Goal: Ask a question: Seek information or help from site administrators or community

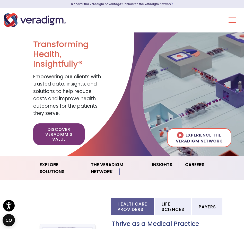
click at [235, 17] on button "Toggle Navigation Menu" at bounding box center [232, 19] width 8 height 13
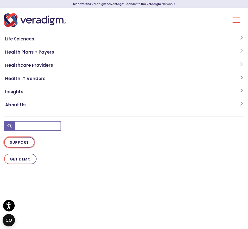
click at [22, 142] on link "Support" at bounding box center [19, 142] width 30 height 11
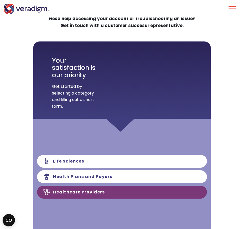
scroll to position [90, 0]
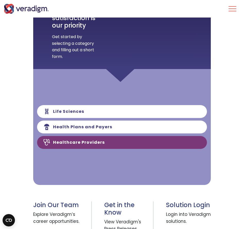
click at [108, 148] on link "Healthcare Providers" at bounding box center [122, 142] width 170 height 13
